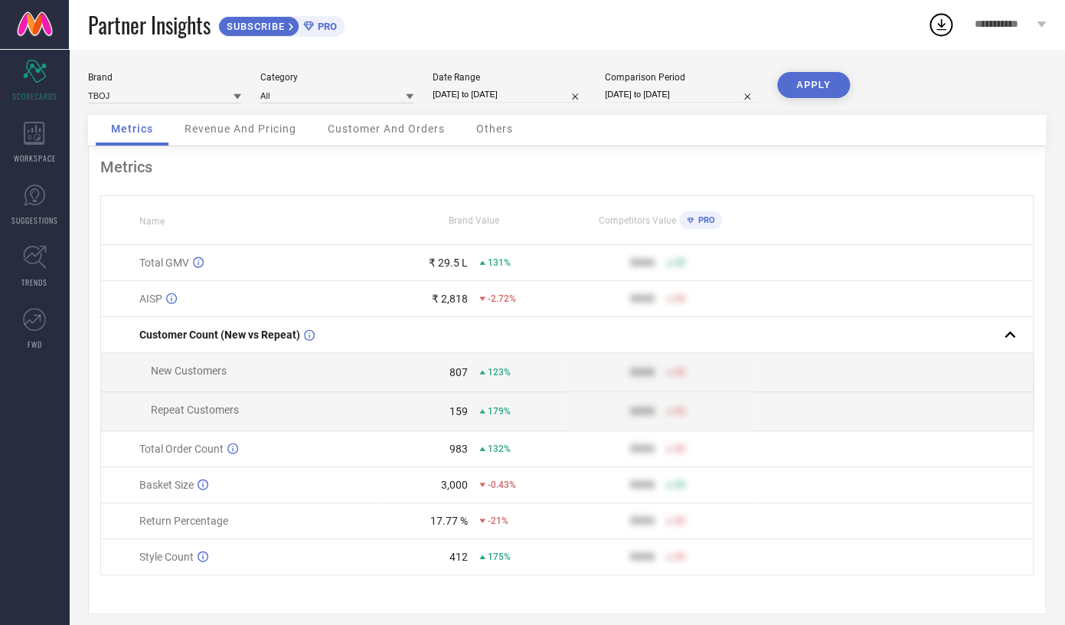
click at [452, 99] on input "[DATE] to [DATE]" at bounding box center [508, 94] width 153 height 16
select select "8"
select select "2025"
select select "9"
select select "2025"
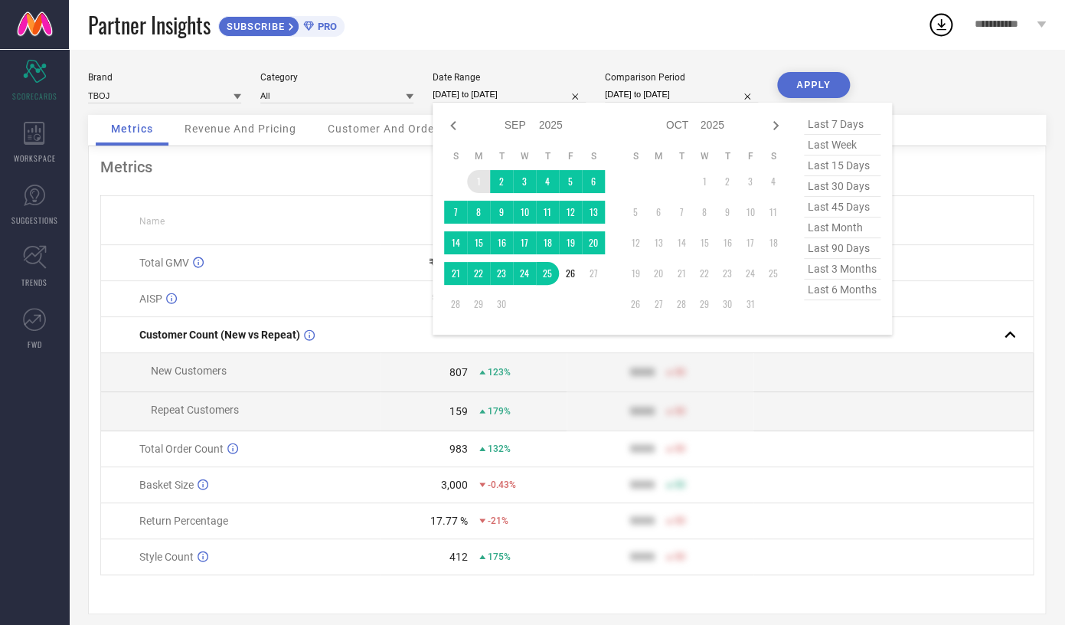
click at [480, 187] on td "1" at bounding box center [478, 181] width 23 height 23
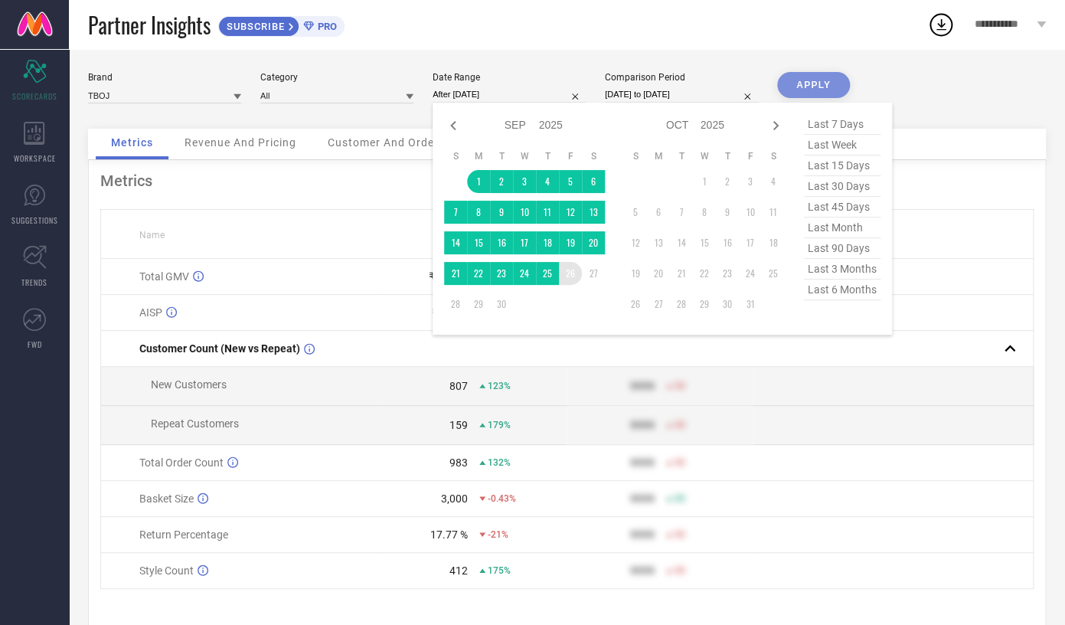
type input "[DATE] to [DATE]"
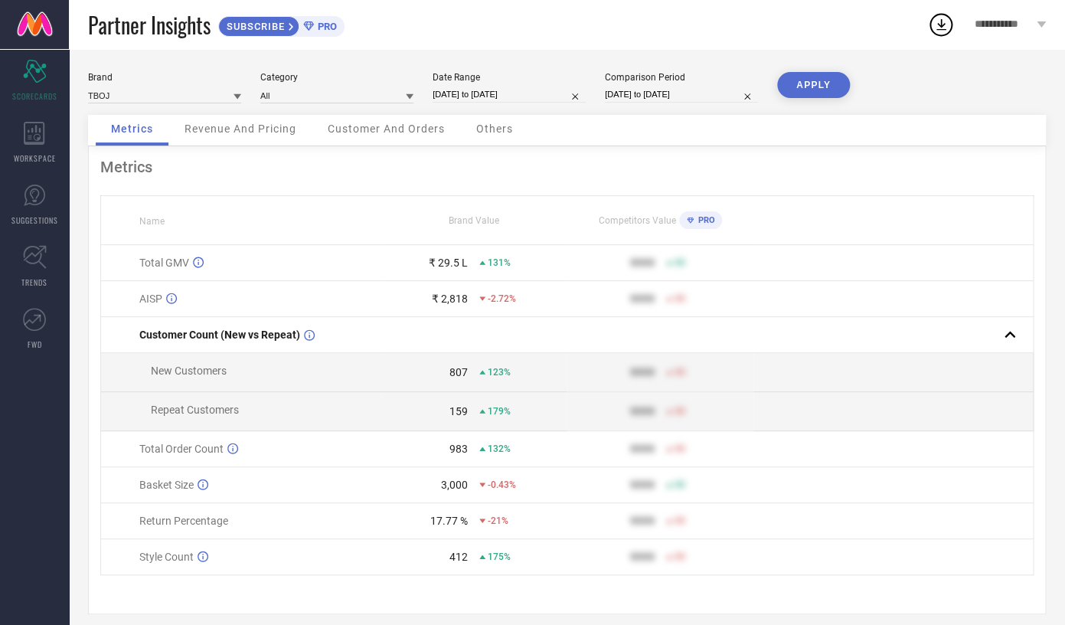
click at [815, 93] on button "APPLY" at bounding box center [813, 85] width 73 height 26
